Goal: Check status: Check status

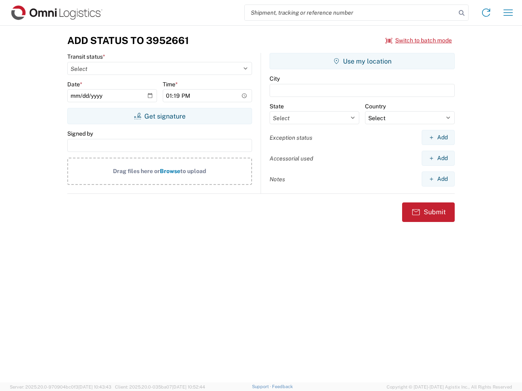
click at [350, 13] on input "search" at bounding box center [349, 12] width 211 height 15
click at [461, 13] on icon at bounding box center [461, 12] width 11 height 11
click at [486, 13] on icon at bounding box center [485, 12] width 13 height 13
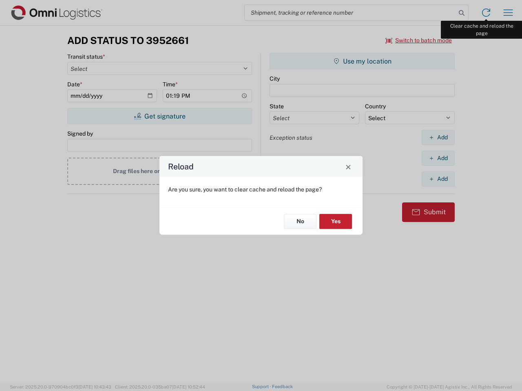
click at [508, 13] on div "Reload Are you sure, you want to clear cache and reload the page? No Yes" at bounding box center [261, 195] width 522 height 391
click at [418, 40] on div "Reload Are you sure, you want to clear cache and reload the page? No Yes" at bounding box center [261, 195] width 522 height 391
click at [159, 116] on div "Reload Are you sure, you want to clear cache and reload the page? No Yes" at bounding box center [261, 195] width 522 height 391
click at [362, 61] on div "Reload Are you sure, you want to clear cache and reload the page? No Yes" at bounding box center [261, 195] width 522 height 391
click at [438, 137] on div "Reload Are you sure, you want to clear cache and reload the page? No Yes" at bounding box center [261, 195] width 522 height 391
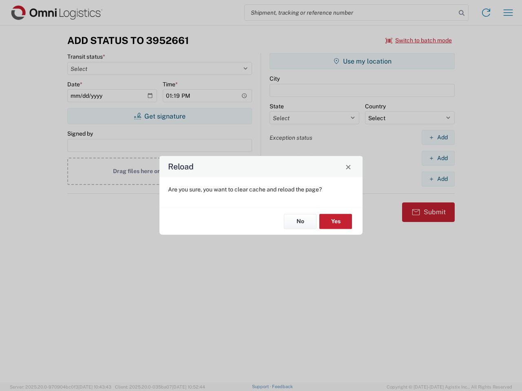
click at [438, 158] on div "Reload Are you sure, you want to clear cache and reload the page? No Yes" at bounding box center [261, 195] width 522 height 391
click at [438, 179] on div "Reload Are you sure, you want to clear cache and reload the page? No Yes" at bounding box center [261, 195] width 522 height 391
